Goal: Task Accomplishment & Management: Complete application form

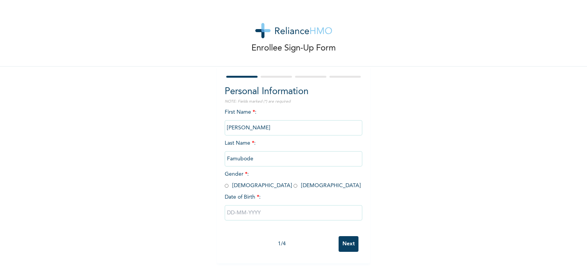
click at [225, 188] on input "radio" at bounding box center [227, 185] width 4 height 7
radio input "true"
click at [246, 209] on input "text" at bounding box center [294, 212] width 138 height 15
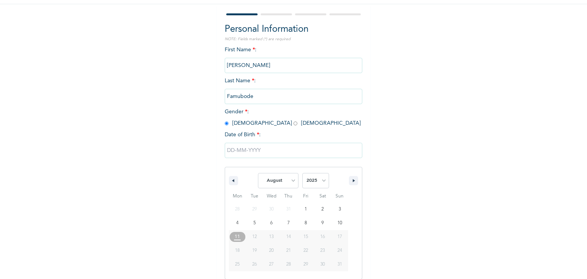
scroll to position [69, 0]
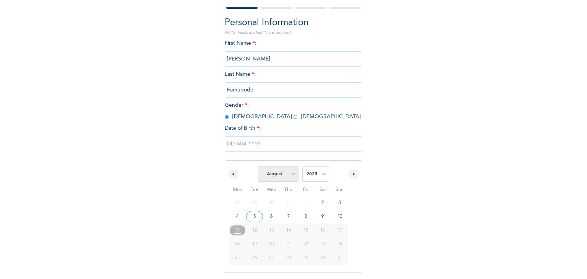
click at [285, 176] on select "January February March April May June July August September October November De…" at bounding box center [278, 173] width 41 height 15
select select "0"
click at [258, 167] on select "January February March April May June July August September October November De…" at bounding box center [278, 173] width 41 height 15
click at [319, 177] on select "2025 2024 2023 2022 2021 2020 2019 2018 2017 2016 2015 2014 2013 2012 2011 2010…" at bounding box center [315, 173] width 27 height 15
select select "1989"
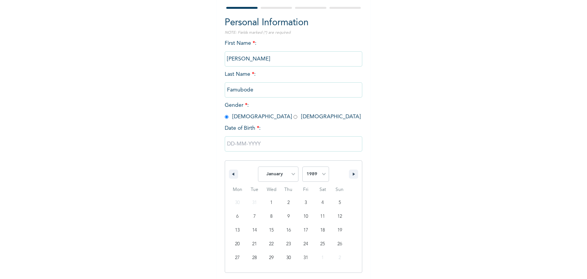
click at [302, 167] on select "2025 2024 2023 2022 2021 2020 2019 2018 2017 2016 2015 2014 2013 2012 2011 2010…" at bounding box center [315, 173] width 27 height 15
type input "[DATE]"
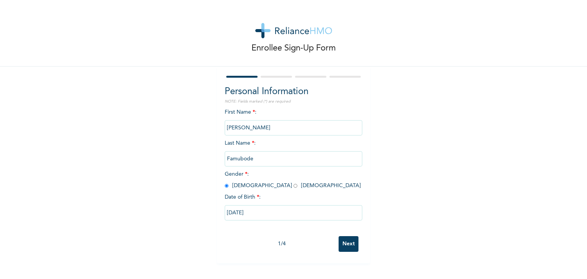
click at [347, 247] on input "Next" at bounding box center [349, 244] width 20 height 16
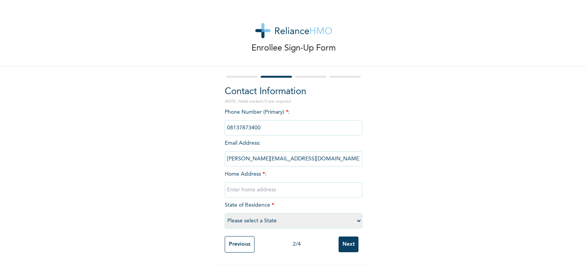
click at [251, 191] on input "text" at bounding box center [294, 189] width 138 height 15
type input "14 Golden Ville Estate Gaduwa"
click at [271, 228] on select "Please select a State [PERSON_NAME] (FCT) [PERSON_NAME] Ibom [GEOGRAPHIC_DATA] …" at bounding box center [294, 220] width 138 height 15
select select "15"
click at [225, 213] on select "Please select a State [PERSON_NAME] (FCT) [PERSON_NAME] Ibom [GEOGRAPHIC_DATA] …" at bounding box center [294, 220] width 138 height 15
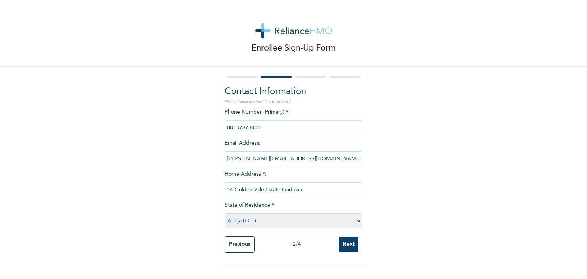
click at [348, 241] on input "Next" at bounding box center [349, 244] width 20 height 16
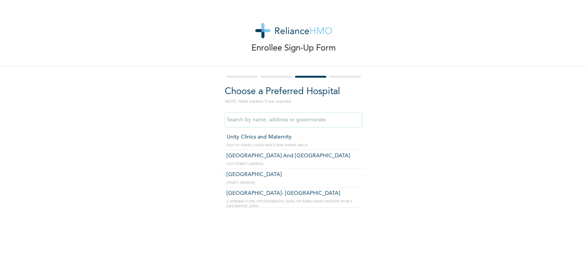
click at [292, 118] on input "text" at bounding box center [294, 119] width 138 height 15
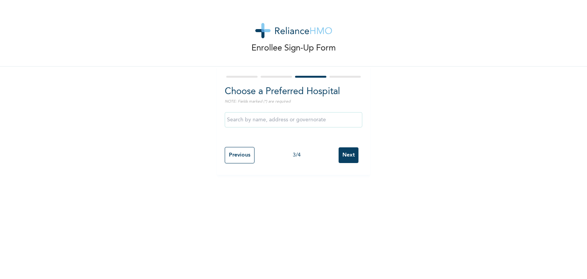
click at [411, 128] on div "Enrollee Sign-Up Form Choose a Preferred Hospital NOTE: Fields marked (*) are r…" at bounding box center [293, 87] width 587 height 175
click at [339, 152] on input "Next" at bounding box center [349, 155] width 20 height 16
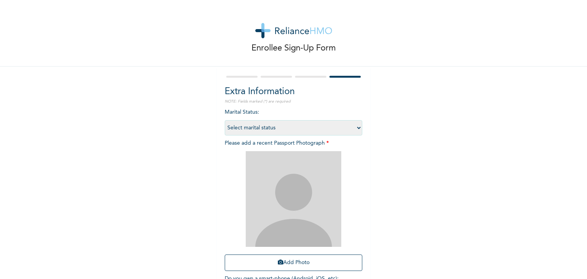
click at [274, 127] on select "Select marital status [DEMOGRAPHIC_DATA] Married [DEMOGRAPHIC_DATA] Widow/[DEMO…" at bounding box center [294, 127] width 138 height 15
select select "1"
click at [225, 120] on select "Select marital status [DEMOGRAPHIC_DATA] Married [DEMOGRAPHIC_DATA] Widow/[DEMO…" at bounding box center [294, 127] width 138 height 15
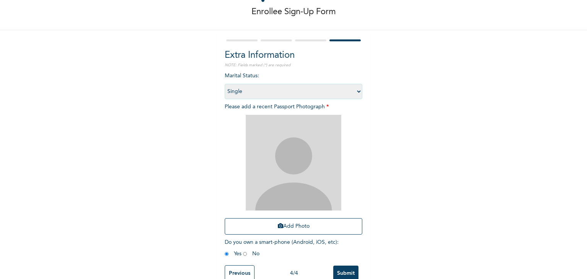
scroll to position [37, 0]
click at [292, 226] on button "Add Photo" at bounding box center [294, 226] width 138 height 16
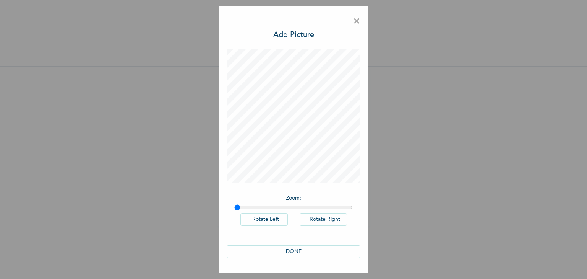
click at [297, 252] on button "DONE" at bounding box center [294, 251] width 134 height 13
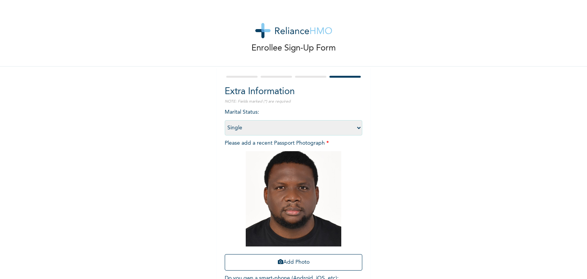
scroll to position [56, 0]
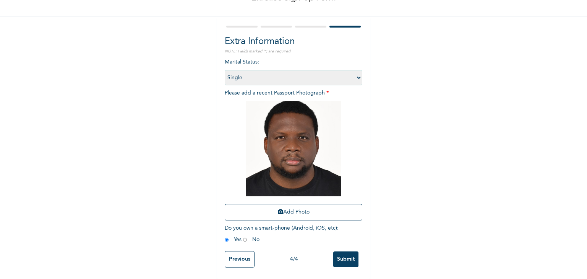
click at [341, 255] on input "Submit" at bounding box center [345, 259] width 25 height 16
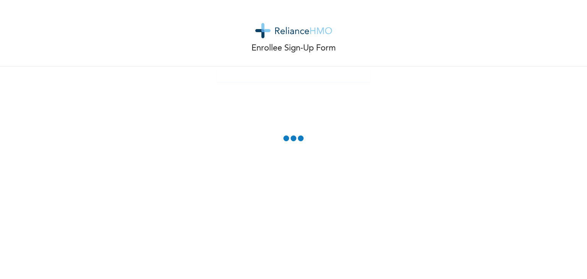
scroll to position [0, 0]
